Goal: Information Seeking & Learning: Learn about a topic

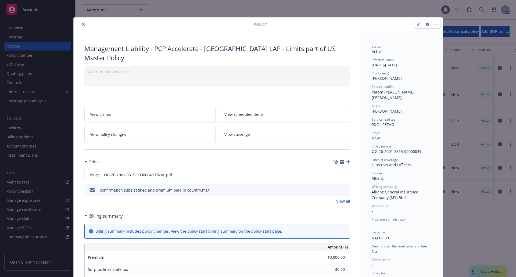
click at [82, 26] on icon "close" at bounding box center [83, 24] width 3 height 3
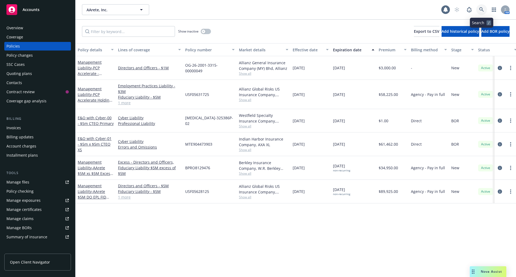
click at [480, 11] on icon at bounding box center [481, 9] width 5 height 5
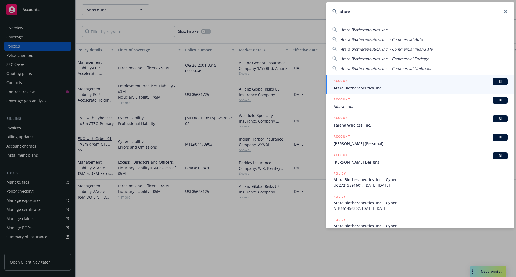
type input "atara"
click at [394, 82] on div "ACCOUNT BI" at bounding box center [420, 81] width 174 height 7
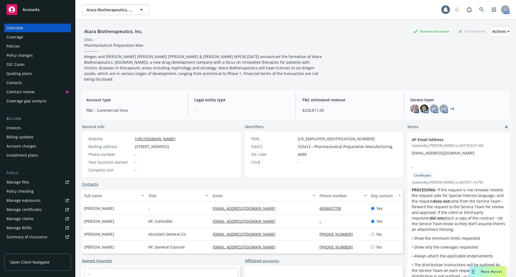
click at [27, 44] on div "Policies" at bounding box center [37, 46] width 62 height 9
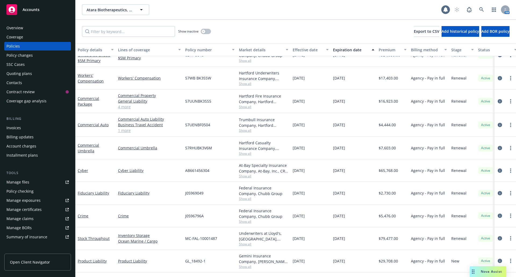
scroll to position [215, 0]
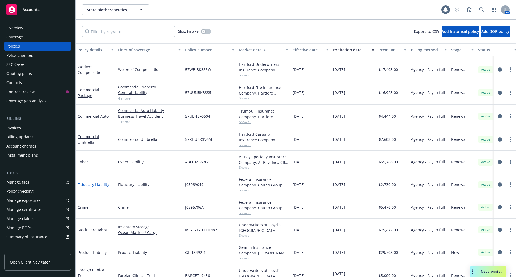
click at [92, 185] on link "Fiduciary Liability" at bounding box center [93, 184] width 31 height 5
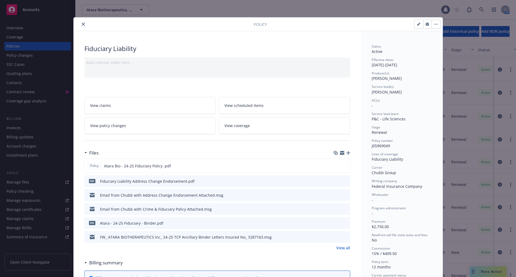
click at [82, 24] on icon "close" at bounding box center [83, 24] width 3 height 3
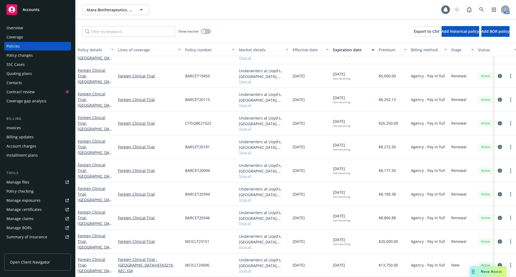
scroll to position [514, 0]
click at [482, 11] on icon at bounding box center [481, 9] width 5 height 5
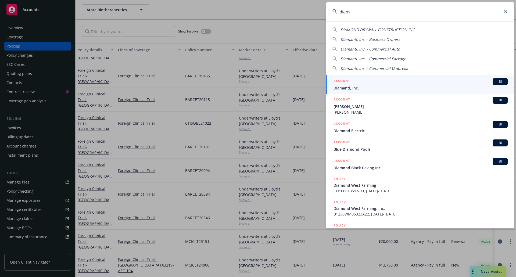
type input "diam"
click at [418, 83] on div "ACCOUNT BI" at bounding box center [420, 81] width 174 height 7
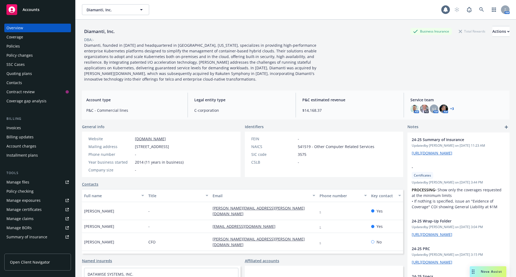
click at [22, 45] on div "Policies" at bounding box center [37, 46] width 62 height 9
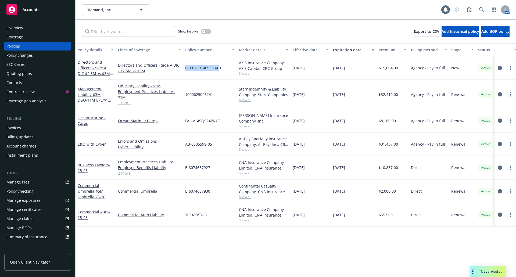
drag, startPoint x: 186, startPoint y: 67, endPoint x: 218, endPoint y: 74, distance: 33.2
click at [218, 74] on div "P-001-001469303-01" at bounding box center [210, 68] width 54 height 24
drag, startPoint x: 225, startPoint y: 68, endPoint x: 184, endPoint y: 70, distance: 41.1
click at [184, 70] on div "P-001-001469303-01" at bounding box center [210, 68] width 54 height 24
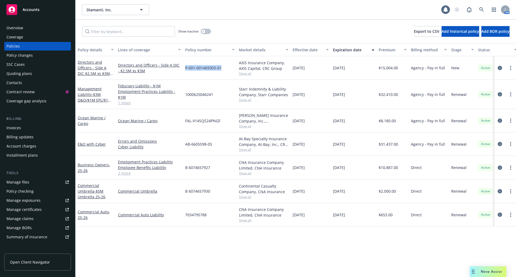
click at [185, 70] on div "P-001-001469303-01" at bounding box center [210, 68] width 54 height 24
click at [84, 94] on link "Management Liability - $3M D&O/$1M EPL/$1M FID" at bounding box center [95, 97] width 34 height 22
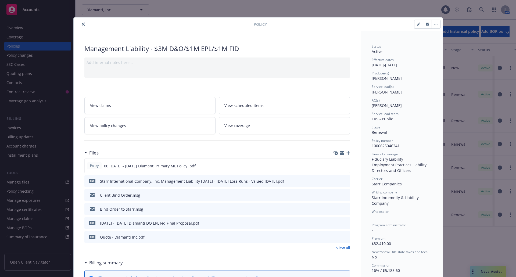
click at [83, 25] on button "close" at bounding box center [83, 24] width 6 height 6
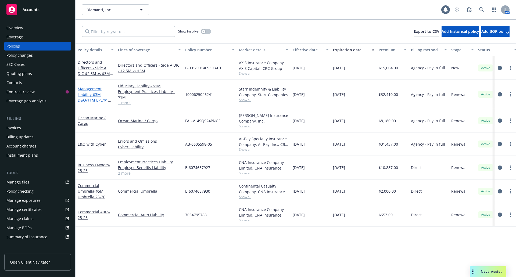
click at [93, 95] on span "- $3M D&O/$1M EPL/$1M FID" at bounding box center [95, 100] width 34 height 16
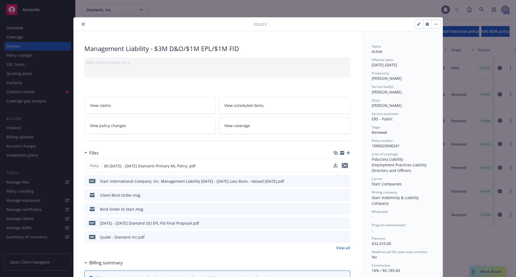
click at [342, 165] on icon "preview file" at bounding box center [344, 166] width 5 height 4
click at [82, 24] on icon "close" at bounding box center [83, 24] width 3 height 3
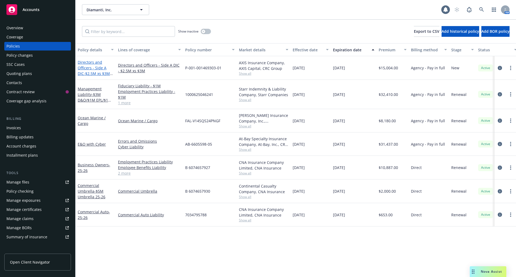
click at [91, 67] on link "Directors and Officers - Side A DIC - $2.5M xs $3M D&O" at bounding box center [94, 71] width 32 height 22
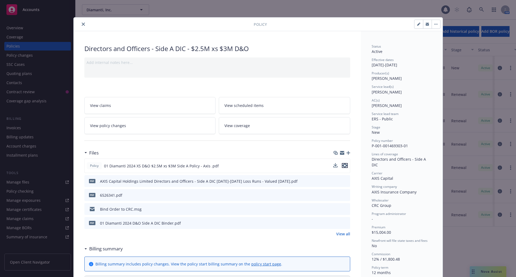
click at [343, 166] on icon "preview file" at bounding box center [344, 166] width 5 height 4
click at [82, 24] on icon "close" at bounding box center [83, 24] width 3 height 3
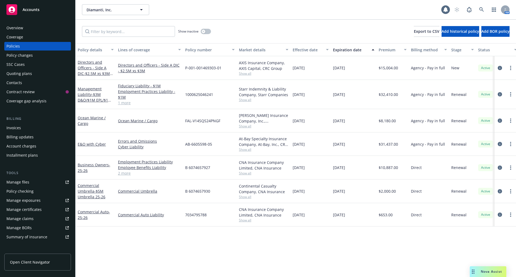
click at [372, 264] on div "Policy details Lines of coverage Policy number Market details Effective date Ex…" at bounding box center [295, 160] width 440 height 234
